Goal: Task Accomplishment & Management: Use online tool/utility

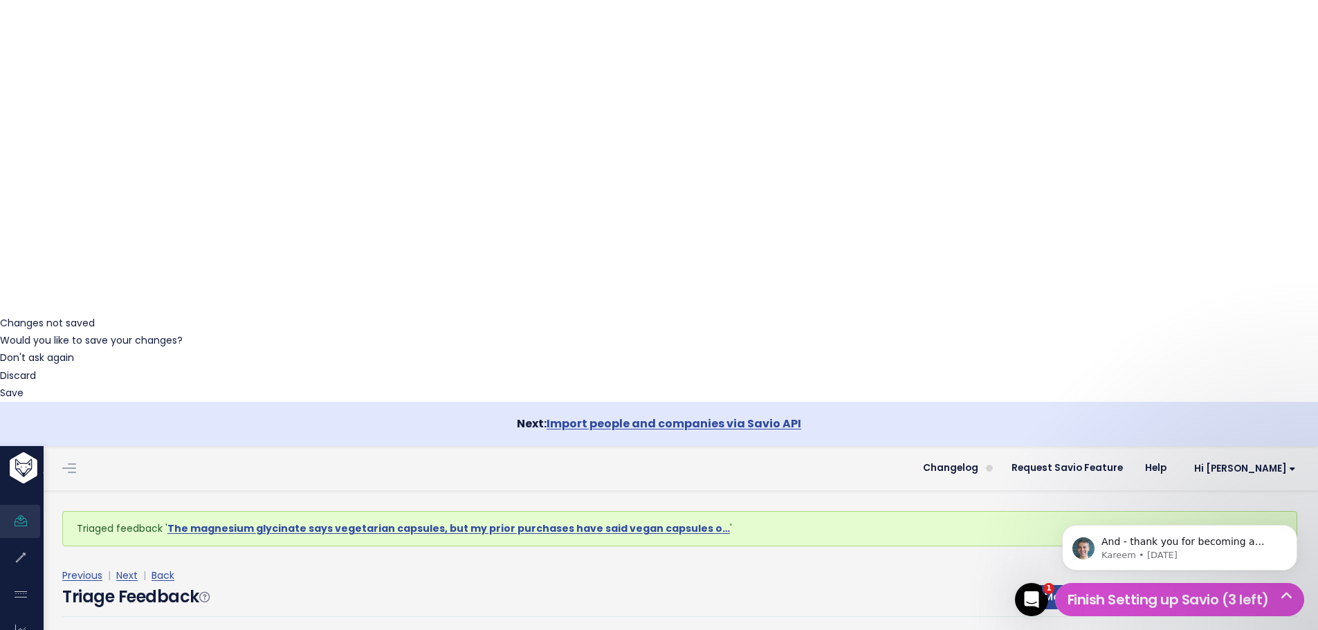
scroll to position [277, 0]
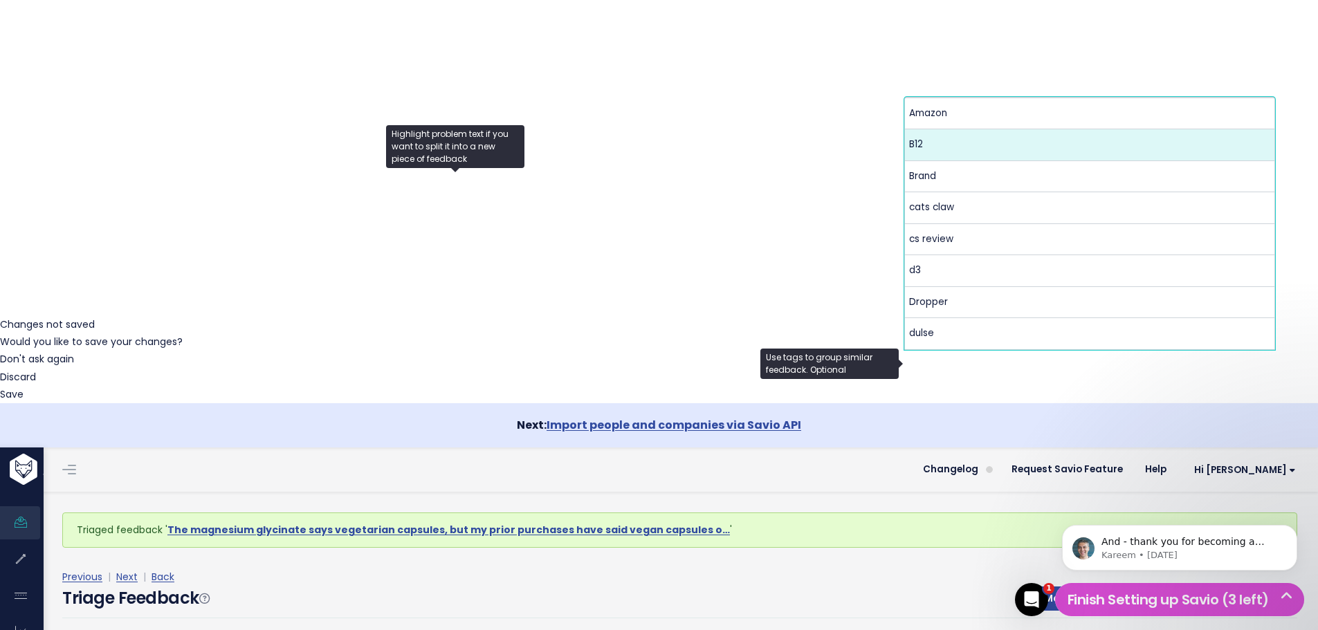
scroll to position [346, 0]
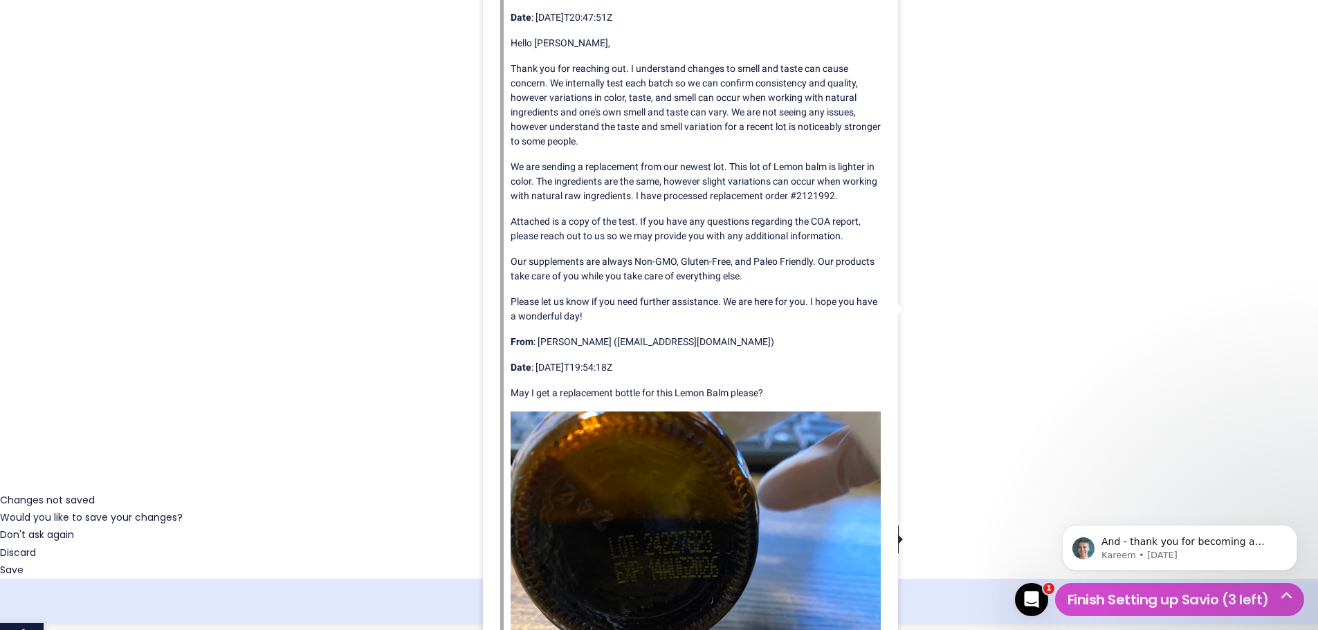
scroll to position [208, 0]
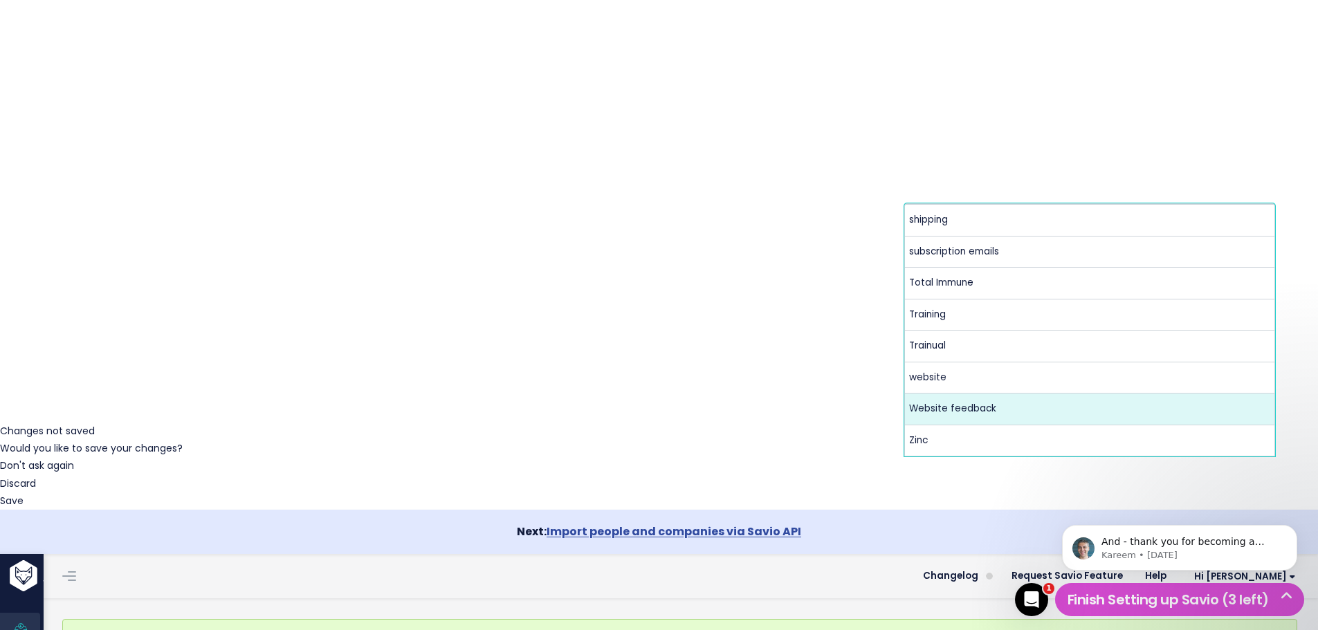
scroll to position [0, 0]
select select "13808"
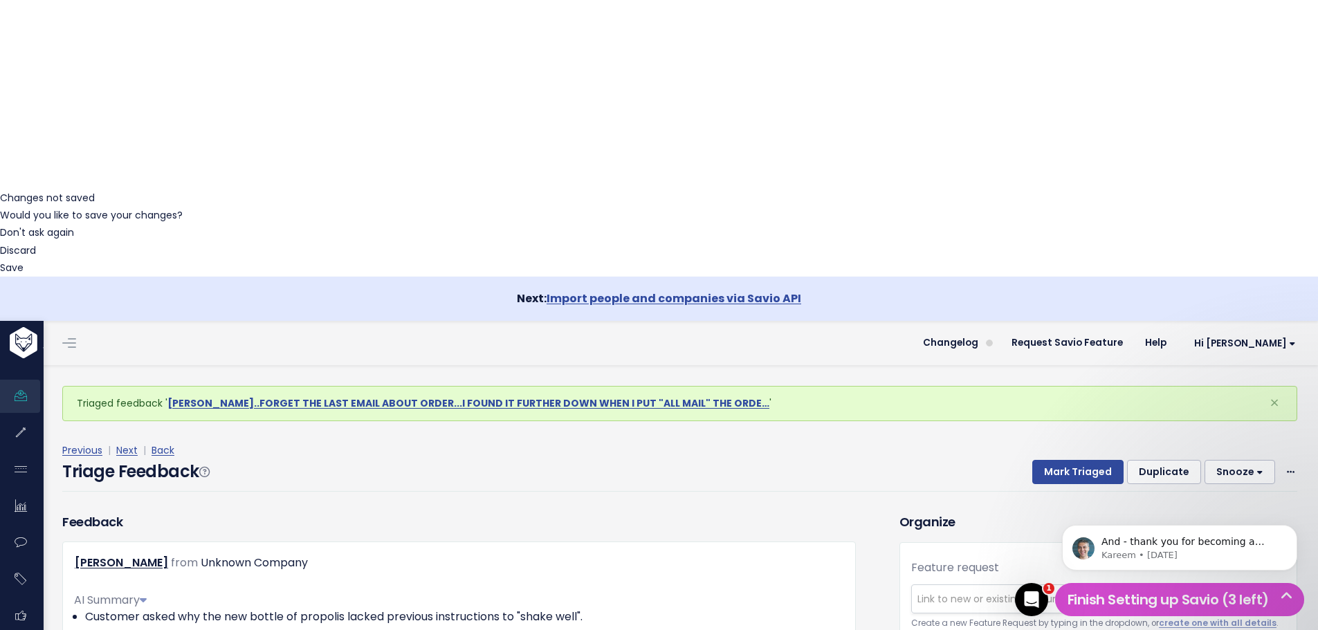
scroll to position [484, 0]
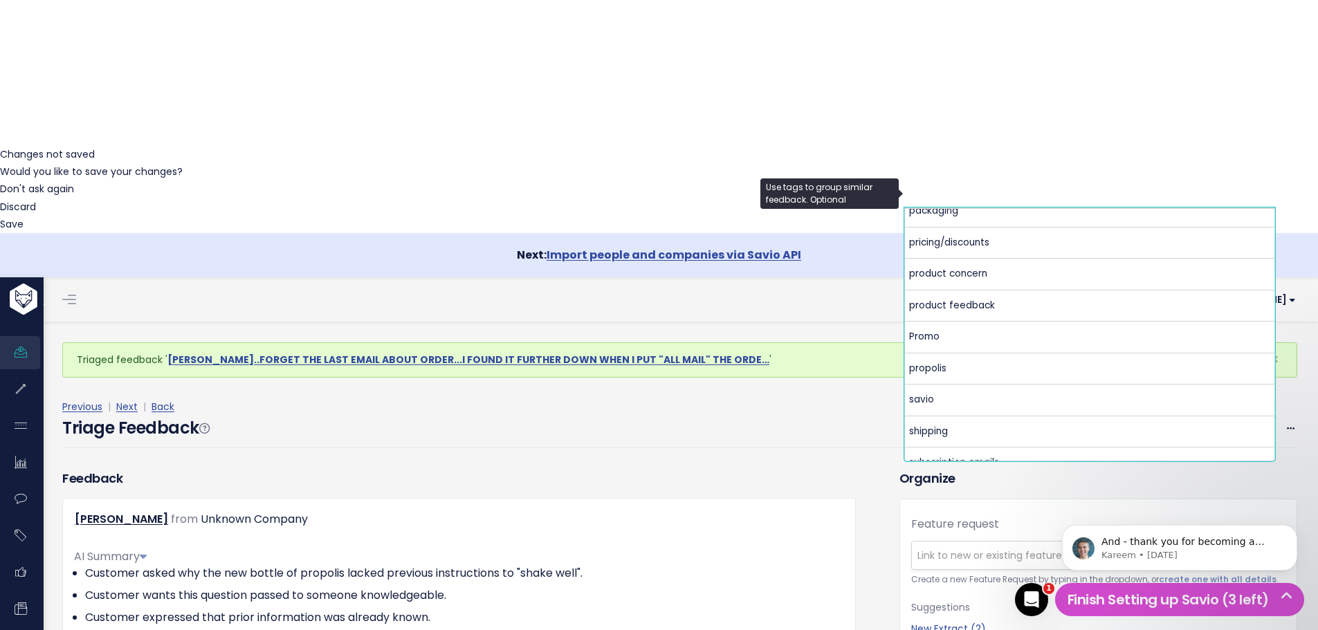
scroll to position [484, 0]
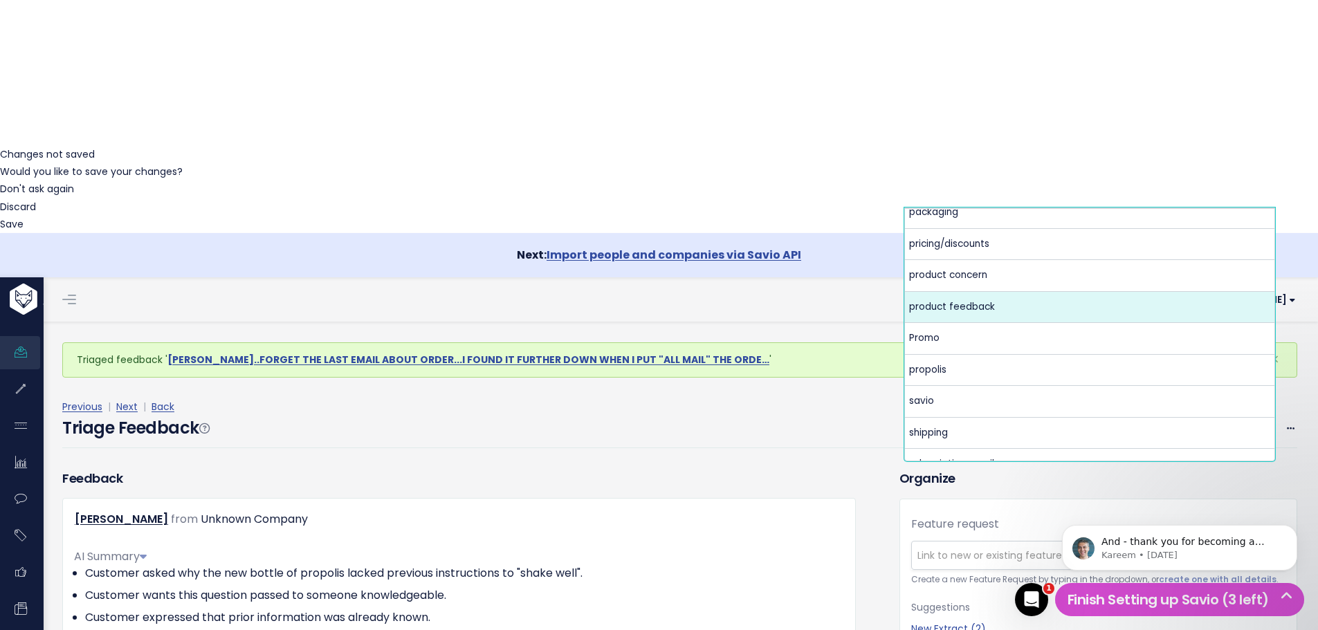
select select "13724"
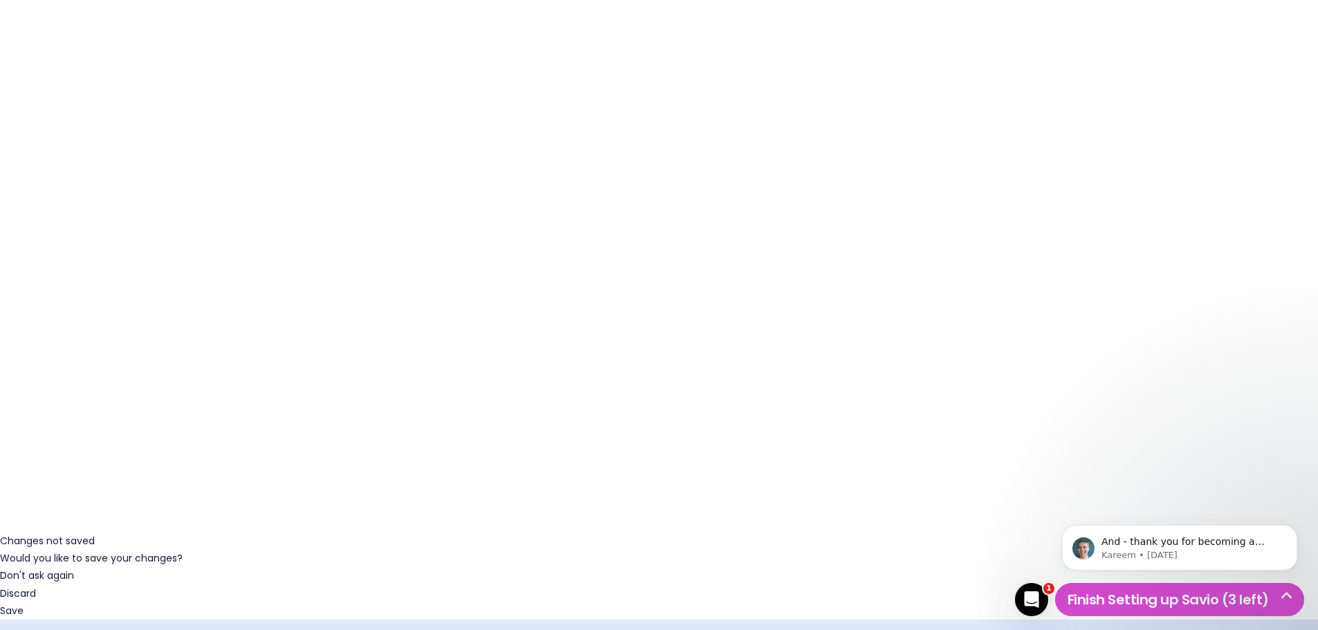
scroll to position [69, 0]
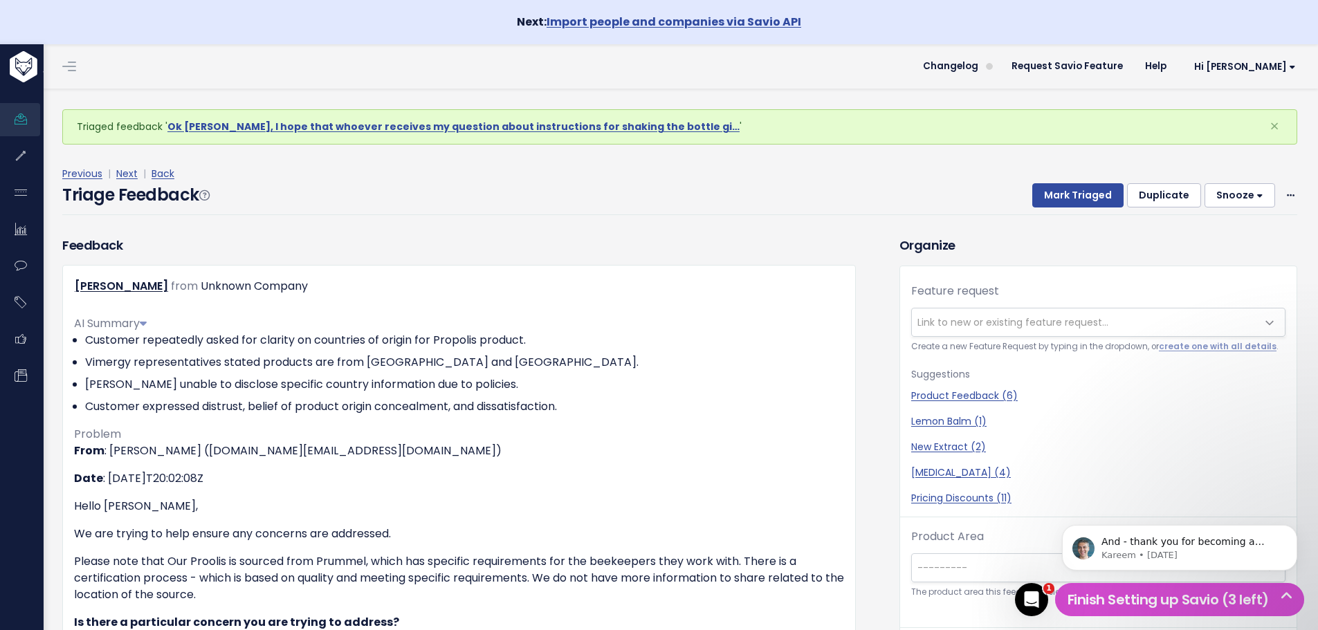
click at [1245, 192] on button "Snooze" at bounding box center [1239, 195] width 71 height 25
click at [1236, 266] on button "3 days" at bounding box center [1246, 257] width 100 height 27
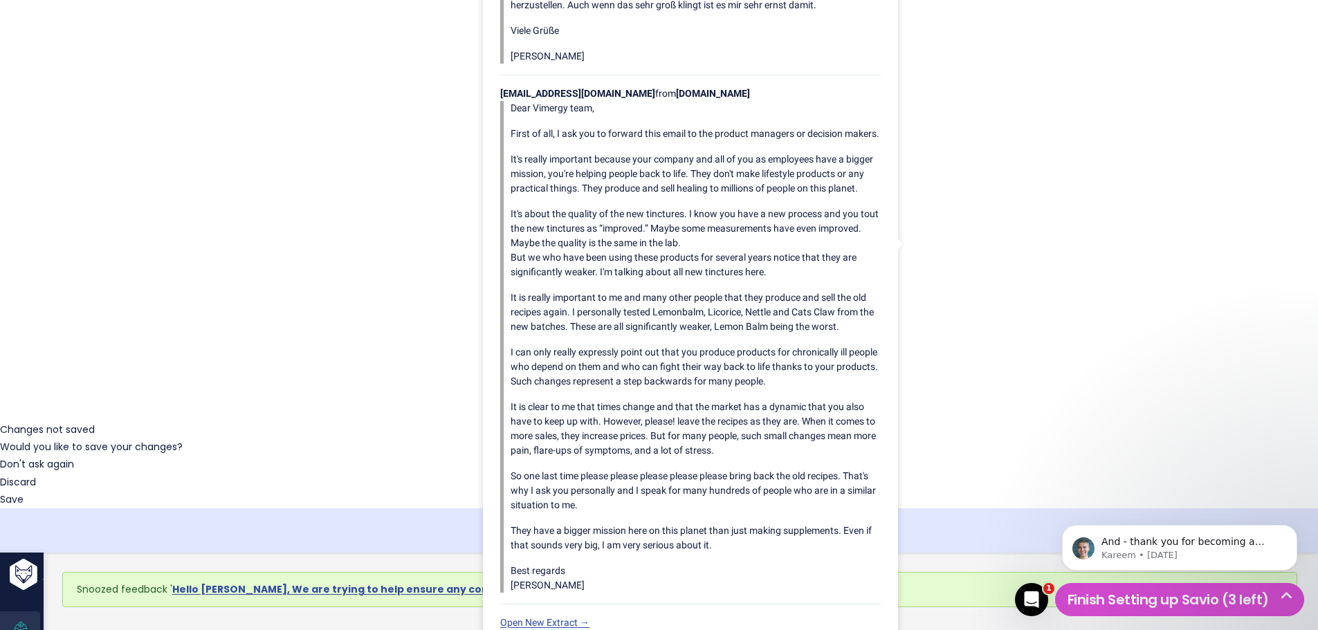
scroll to position [237, 0]
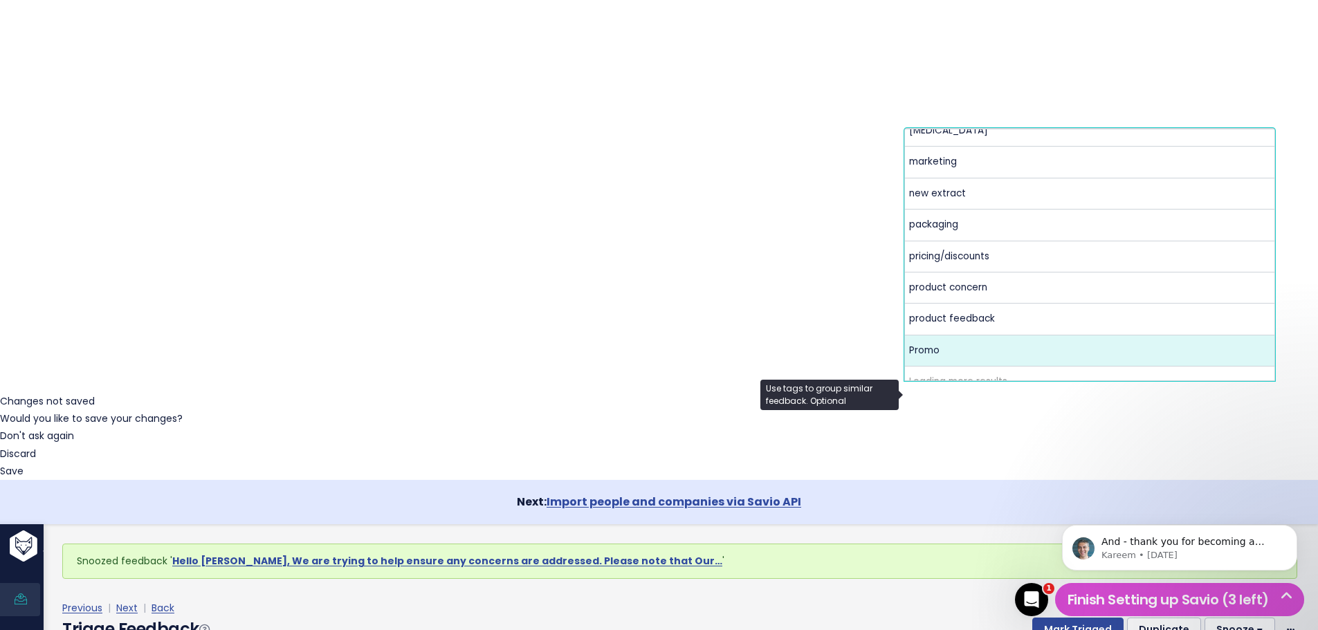
scroll to position [409, 0]
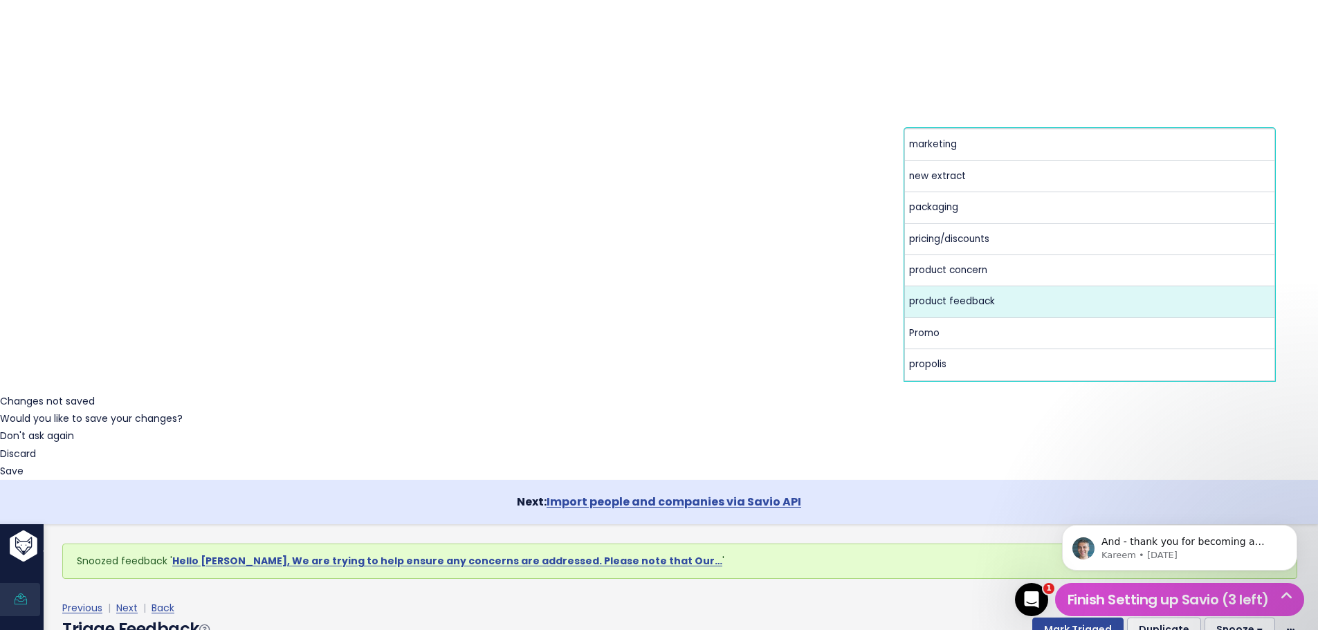
select select "13724"
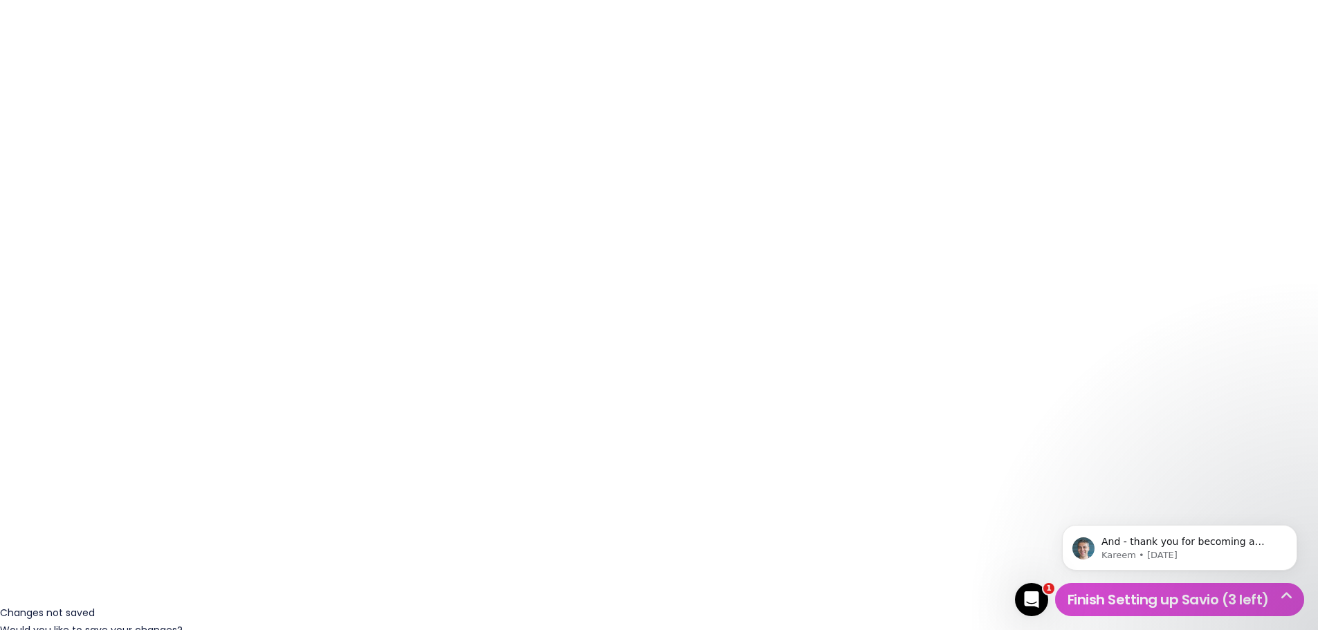
scroll to position [0, 0]
